Goal: Task Accomplishment & Management: Manage account settings

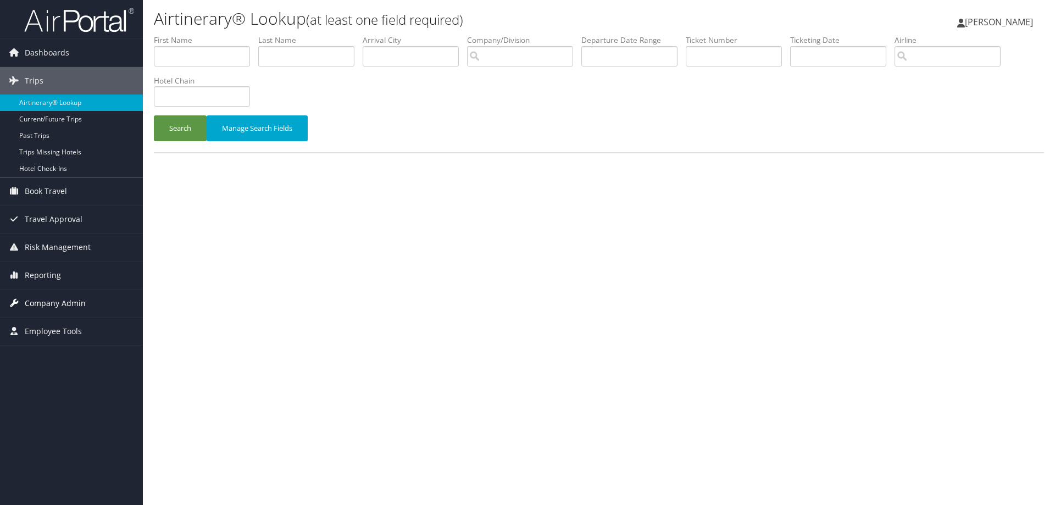
click at [56, 303] on span "Company Admin" at bounding box center [55, 302] width 61 height 27
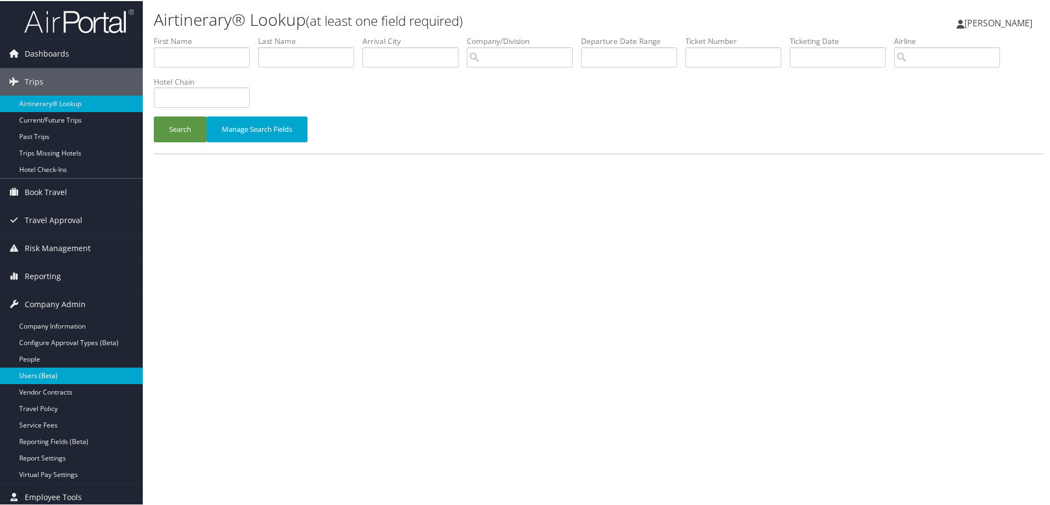
click at [51, 370] on link "Users (Beta)" at bounding box center [71, 374] width 143 height 16
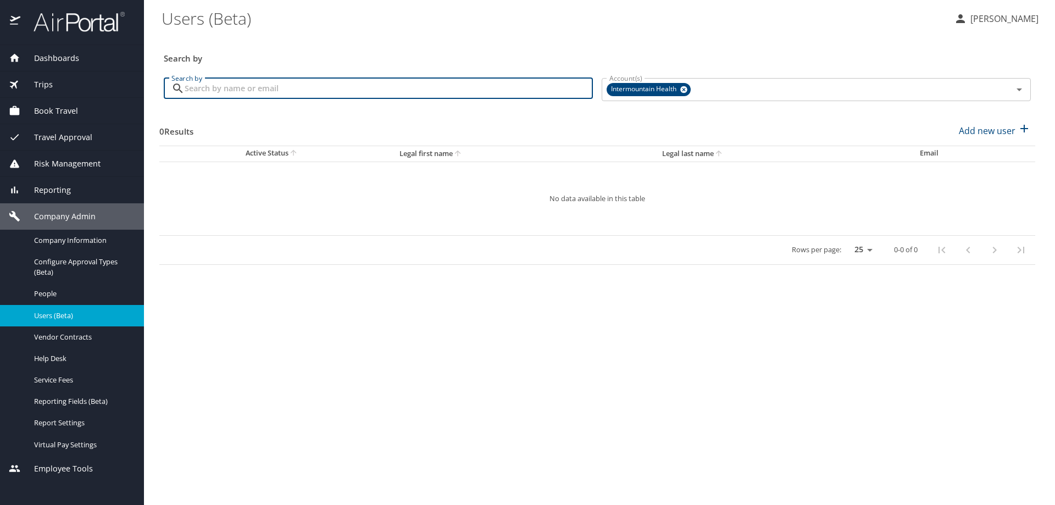
click at [219, 90] on input "Search by" at bounding box center [389, 88] width 408 height 21
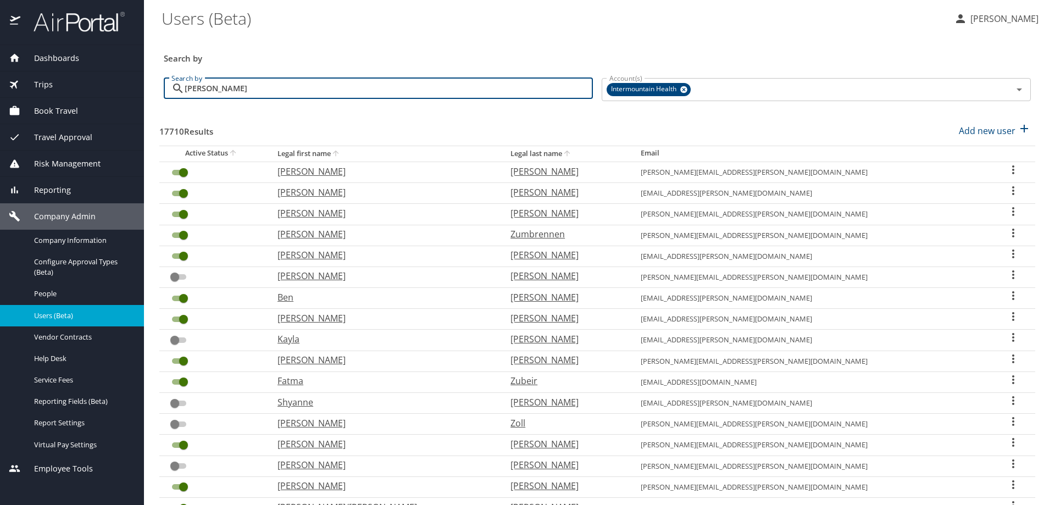
type input "harkness"
checkbox input "false"
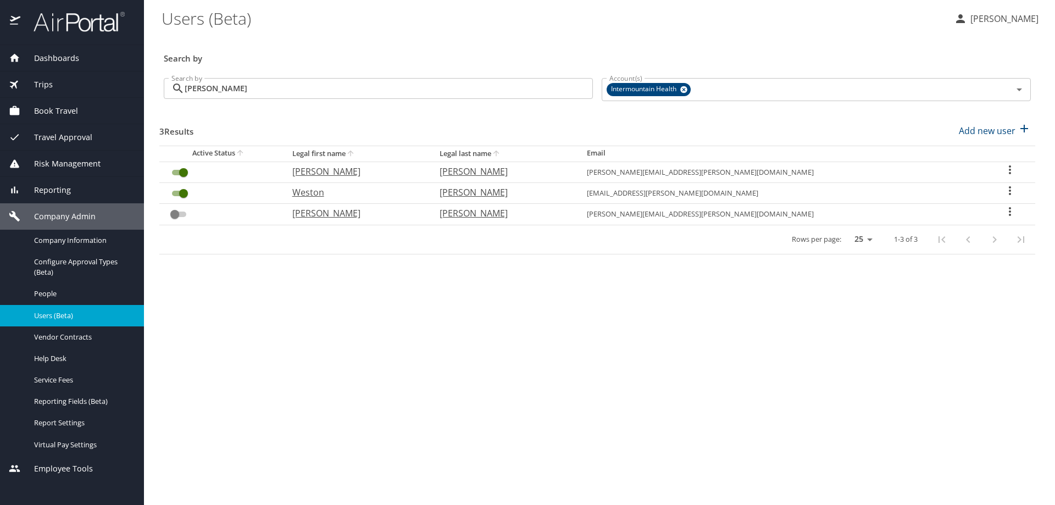
click at [1003, 170] on icon "User Search Table" at bounding box center [1009, 169] width 13 height 13
click at [995, 170] on li "View profile" at bounding box center [967, 172] width 159 height 20
select select "US"
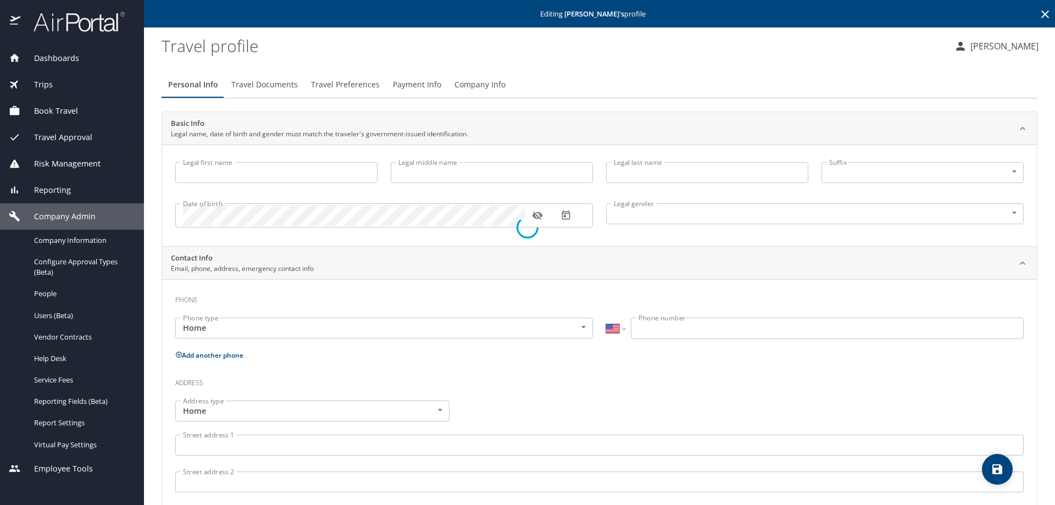
type input "James"
type input "Harkness"
type input "Male"
select select "US"
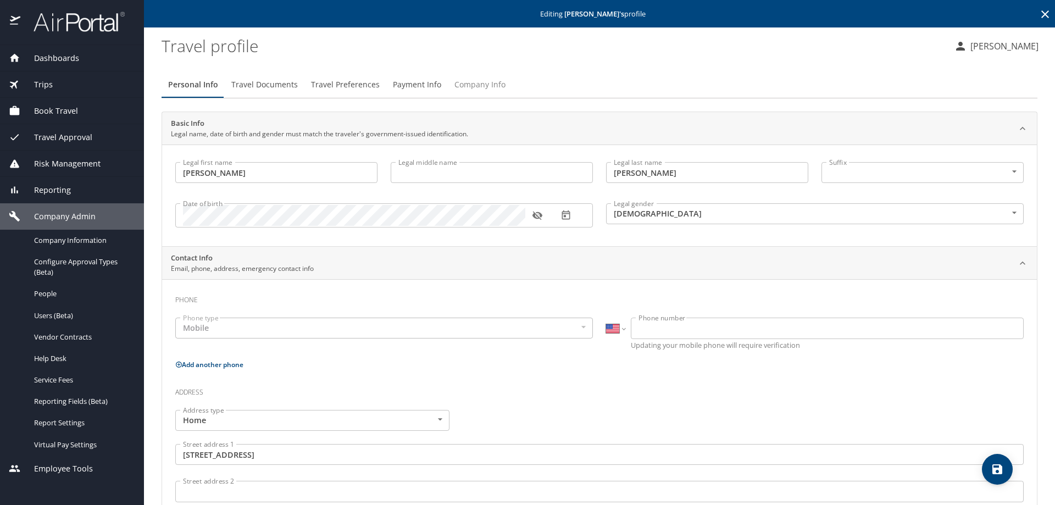
click at [478, 88] on span "Company Info" at bounding box center [479, 85] width 51 height 14
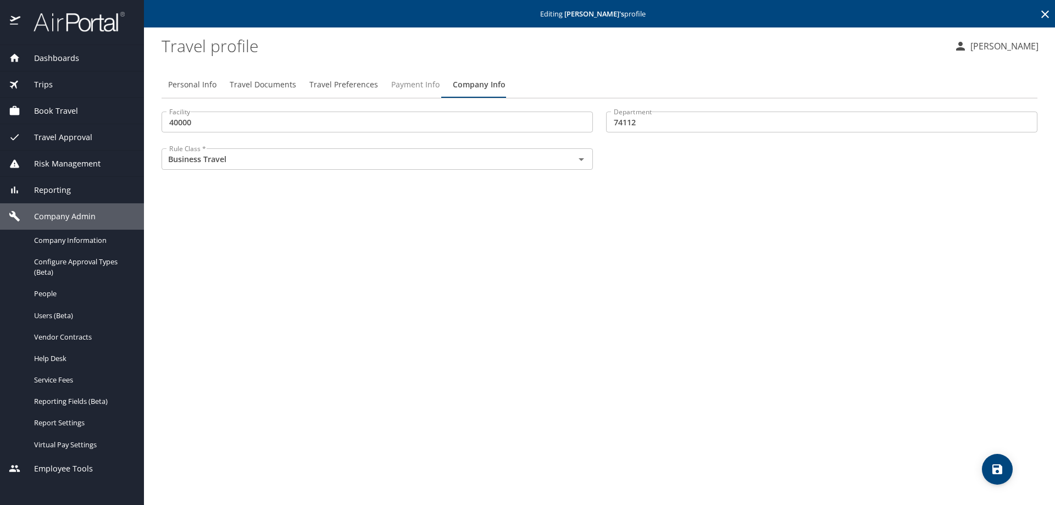
click at [416, 84] on span "Payment Info" at bounding box center [415, 85] width 48 height 14
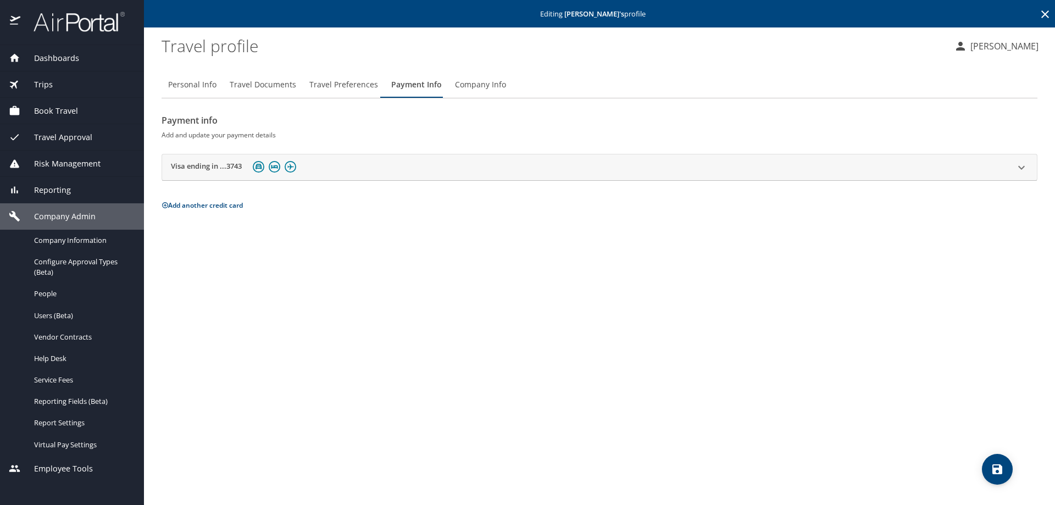
click at [327, 165] on div "Visa ending in ...3743" at bounding box center [589, 167] width 837 height 17
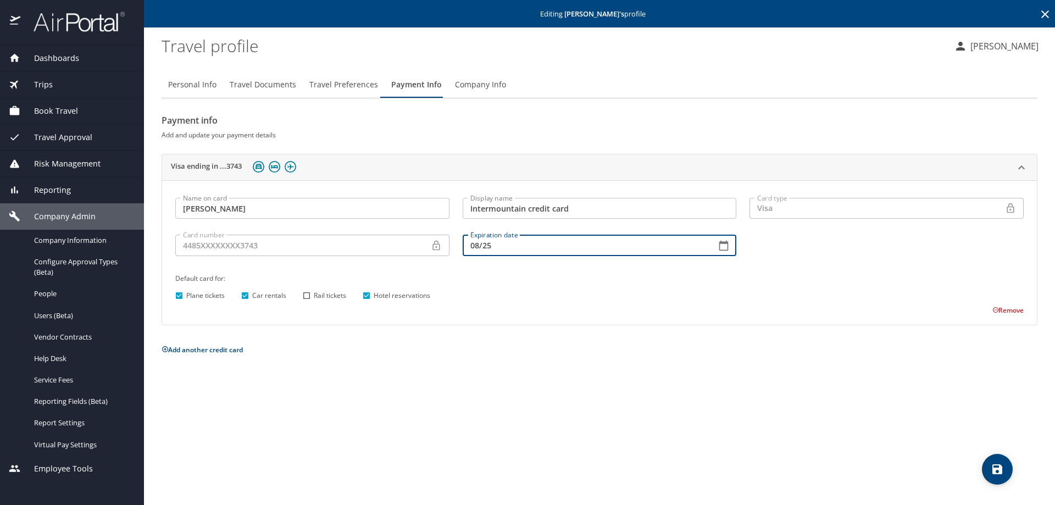
click at [501, 243] on input "08/25" at bounding box center [585, 245] width 245 height 21
click at [1004, 309] on div "Name on card James Harkness Name on card Display name Intermountain credit card…" at bounding box center [599, 253] width 861 height 124
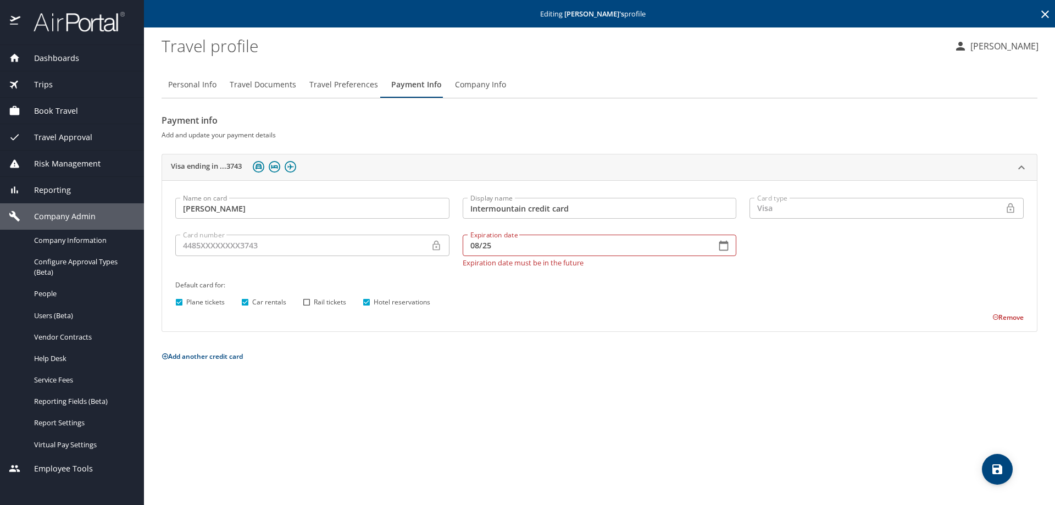
click at [1005, 319] on button "Remove" at bounding box center [1007, 317] width 31 height 9
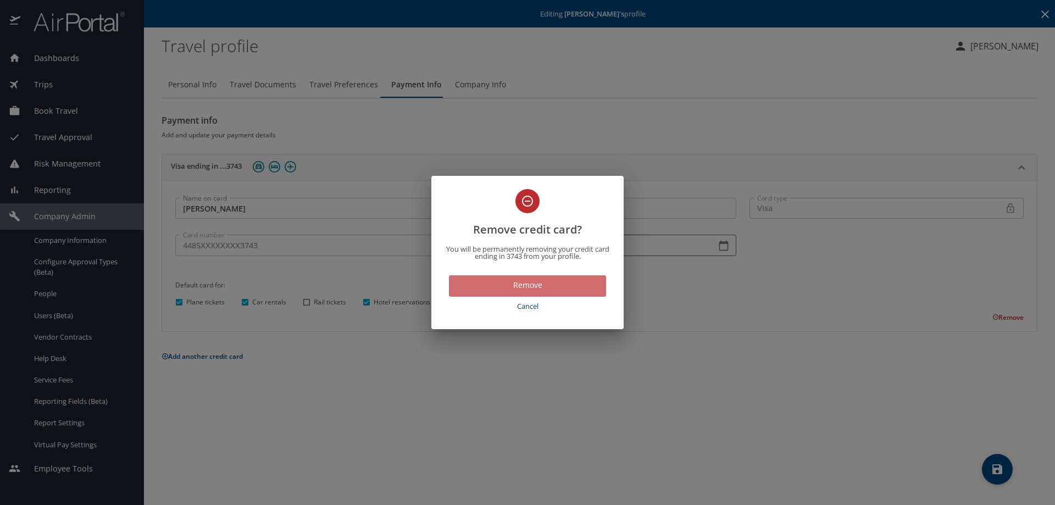
click at [485, 289] on span "Remove" at bounding box center [528, 286] width 140 height 14
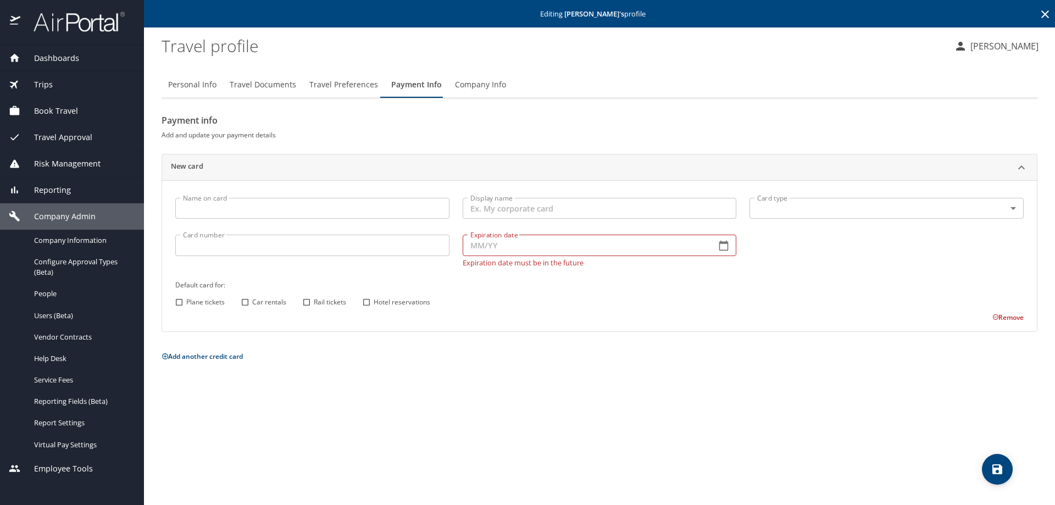
click at [192, 208] on input "Name on card" at bounding box center [312, 208] width 274 height 21
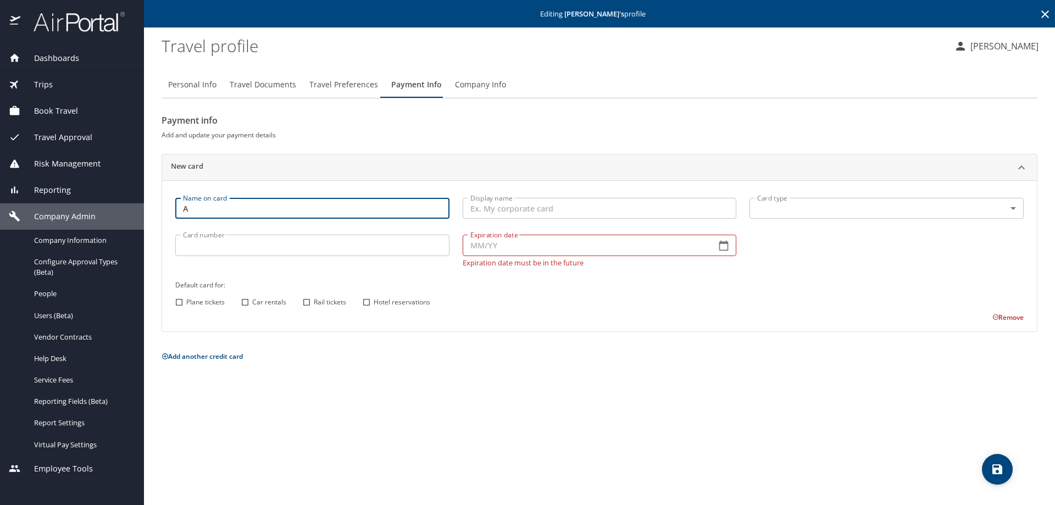
type input "A"
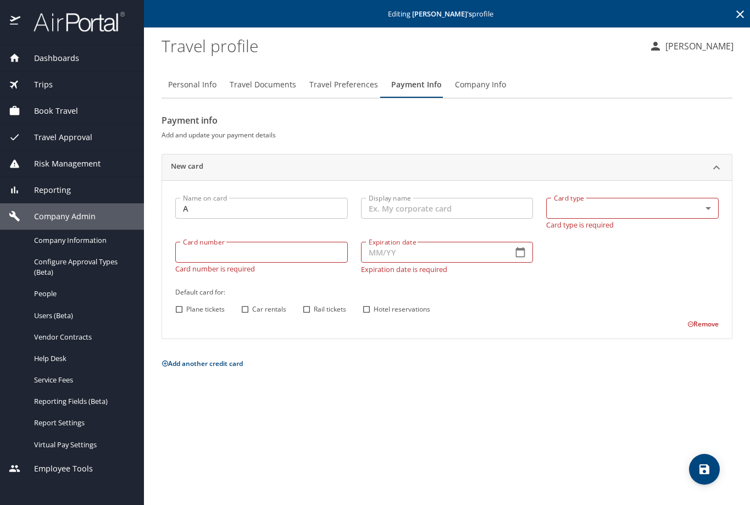
click at [182, 203] on input "A" at bounding box center [261, 208] width 172 height 21
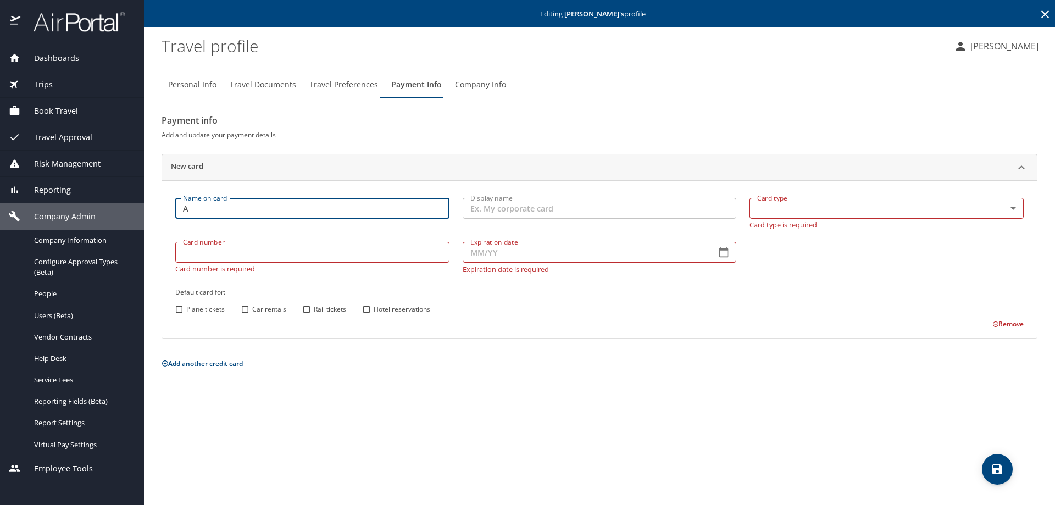
click at [214, 198] on input "A" at bounding box center [312, 208] width 274 height 21
type input "James Harkness"
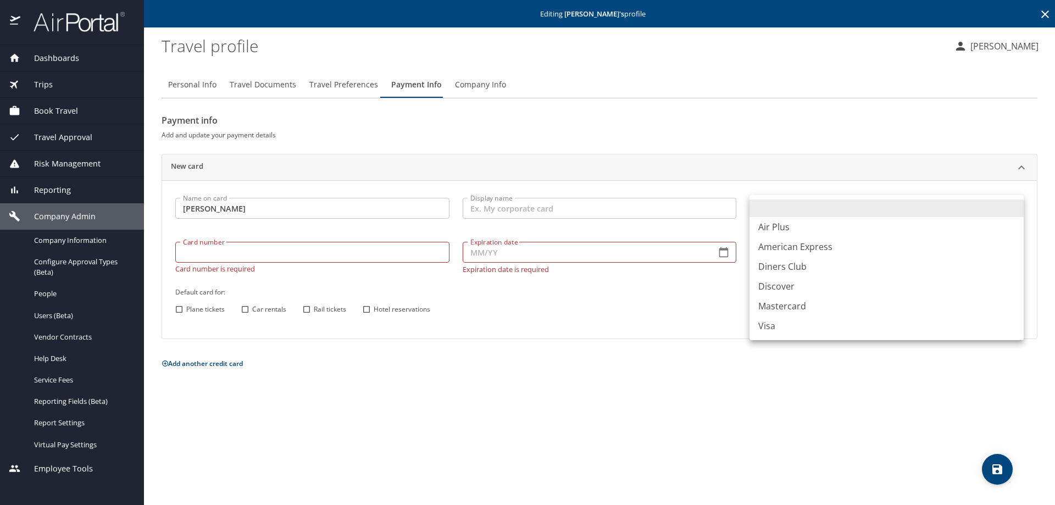
click at [754, 207] on body "Dashboards AirPortal 360™ Manager My Travel Dashboard Trips Airtinerary® Lookup…" at bounding box center [527, 252] width 1055 height 505
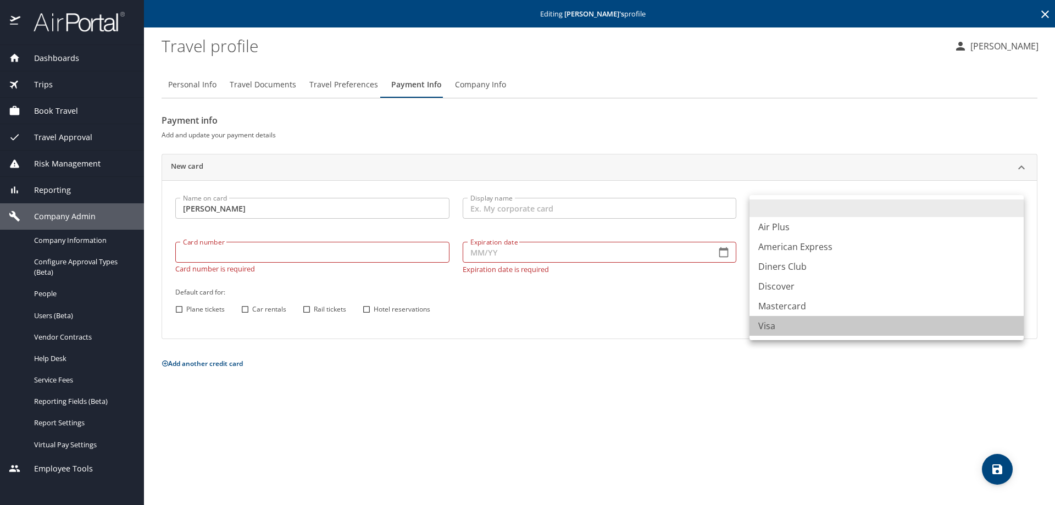
click at [770, 326] on li "Visa" at bounding box center [886, 326] width 274 height 20
type input "VI"
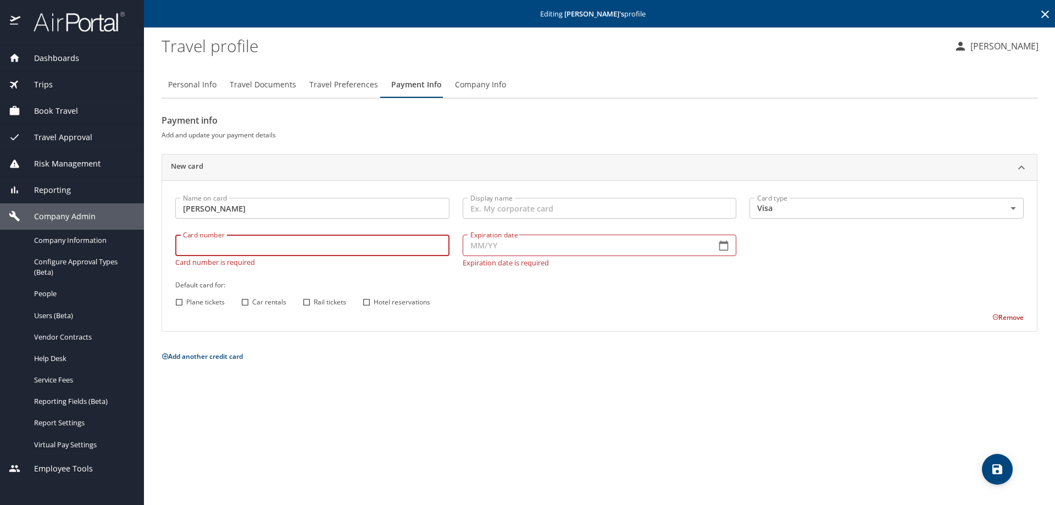
click at [209, 252] on input "Card number" at bounding box center [312, 245] width 274 height 21
type input "4485591003563818"
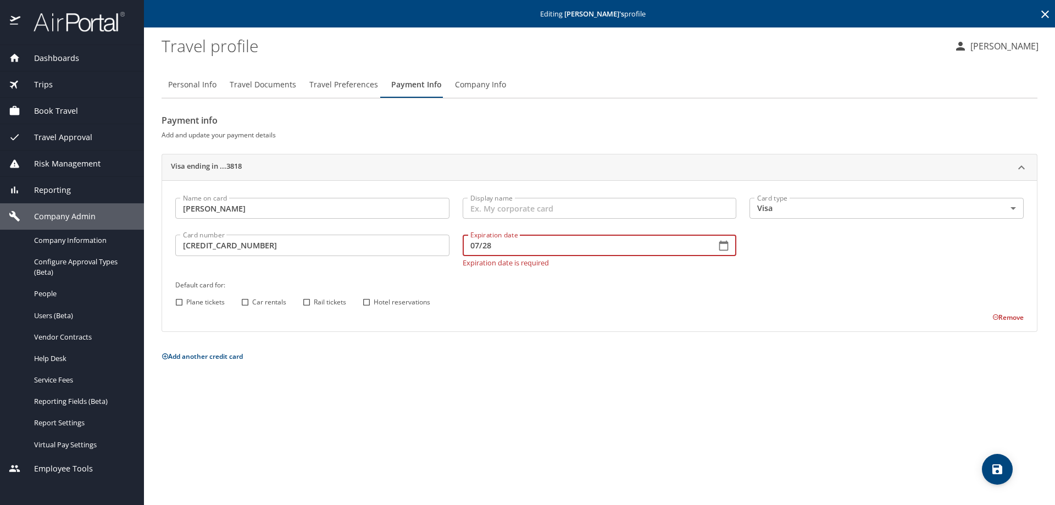
type input "07/28"
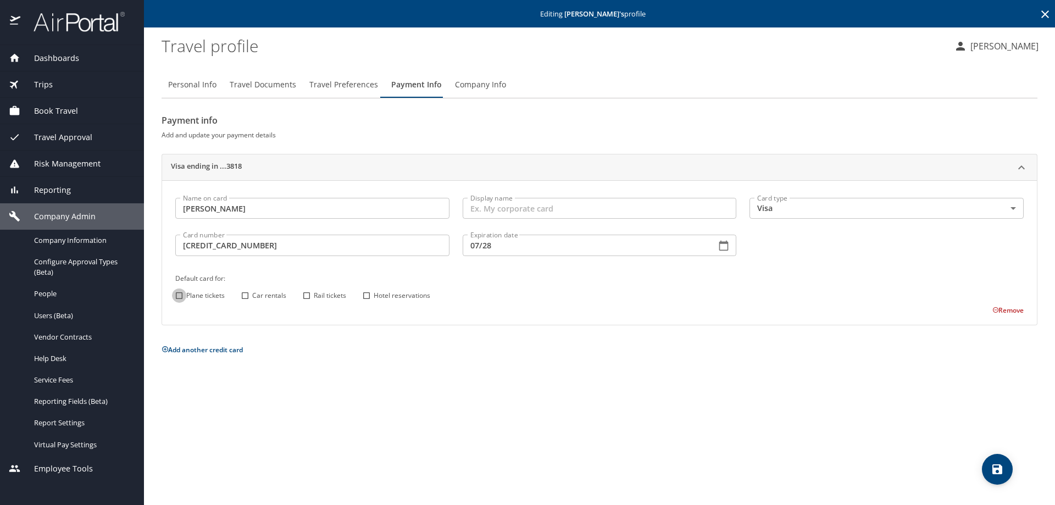
drag, startPoint x: 180, startPoint y: 302, endPoint x: 185, endPoint y: 298, distance: 6.6
click at [180, 300] on input "Plane tickets" at bounding box center [179, 295] width 14 height 14
checkbox input "true"
click at [244, 296] on input "Car rentals" at bounding box center [245, 295] width 14 height 14
checkbox input "true"
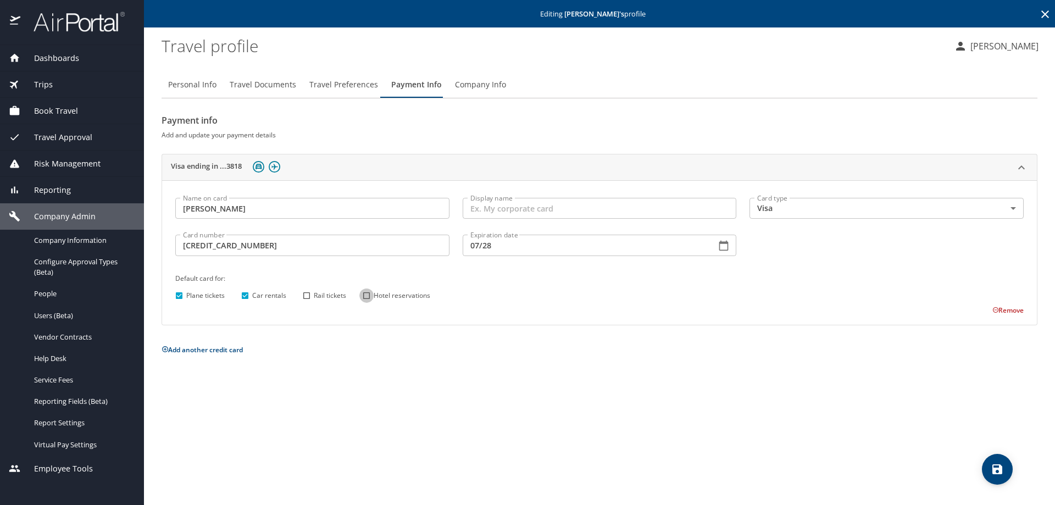
click at [367, 294] on input "Hotel reservations" at bounding box center [366, 295] width 14 height 14
checkbox input "true"
click at [993, 469] on icon "save" at bounding box center [997, 469] width 10 height 10
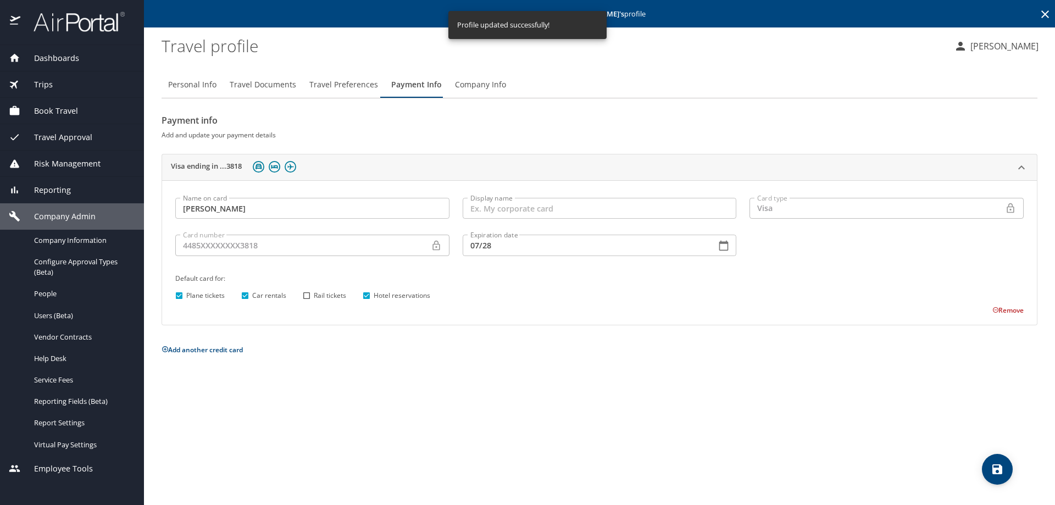
click at [1044, 12] on icon at bounding box center [1044, 14] width 13 height 13
